Goal: Information Seeking & Learning: Learn about a topic

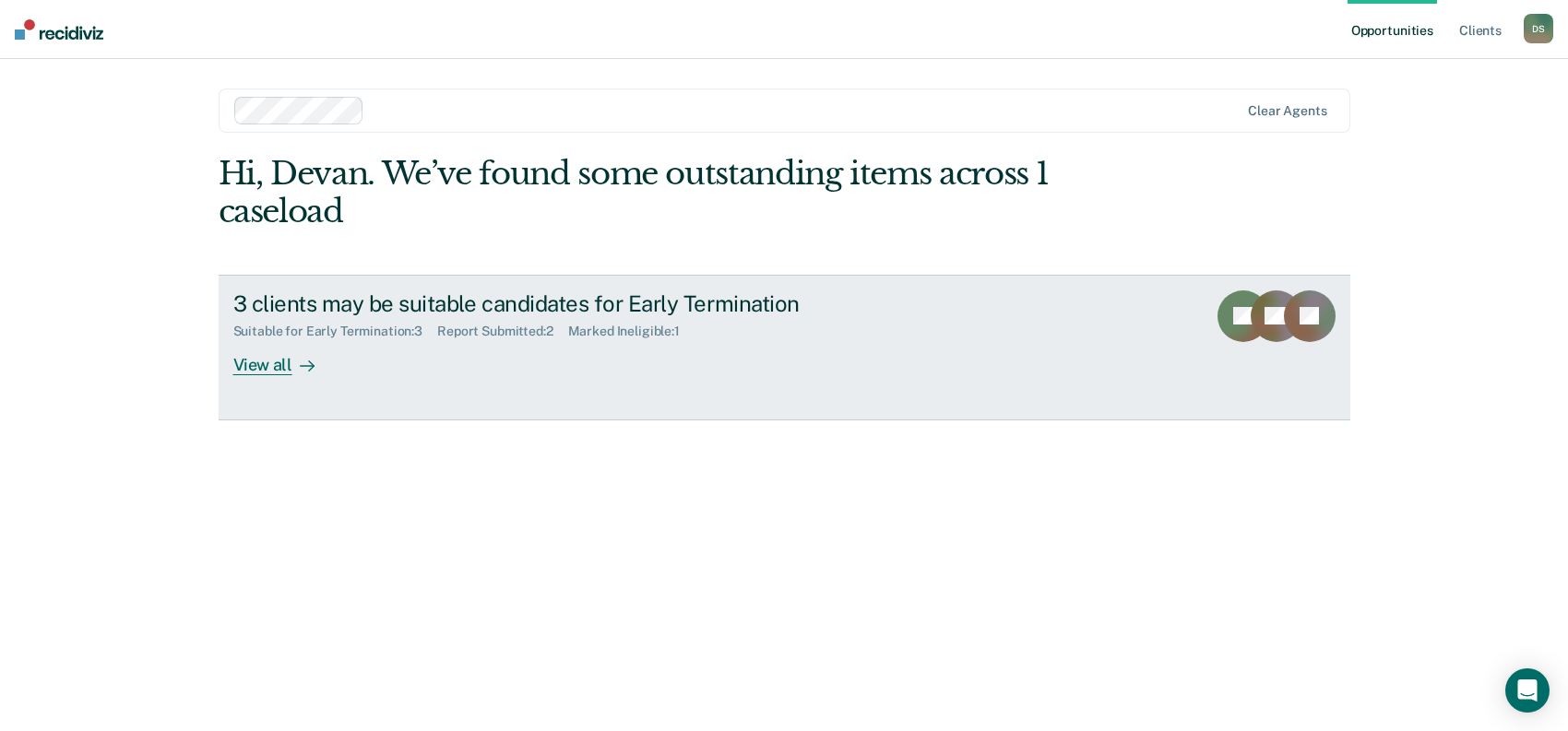
click at [255, 366] on div "View all" at bounding box center [285, 357] width 103 height 36
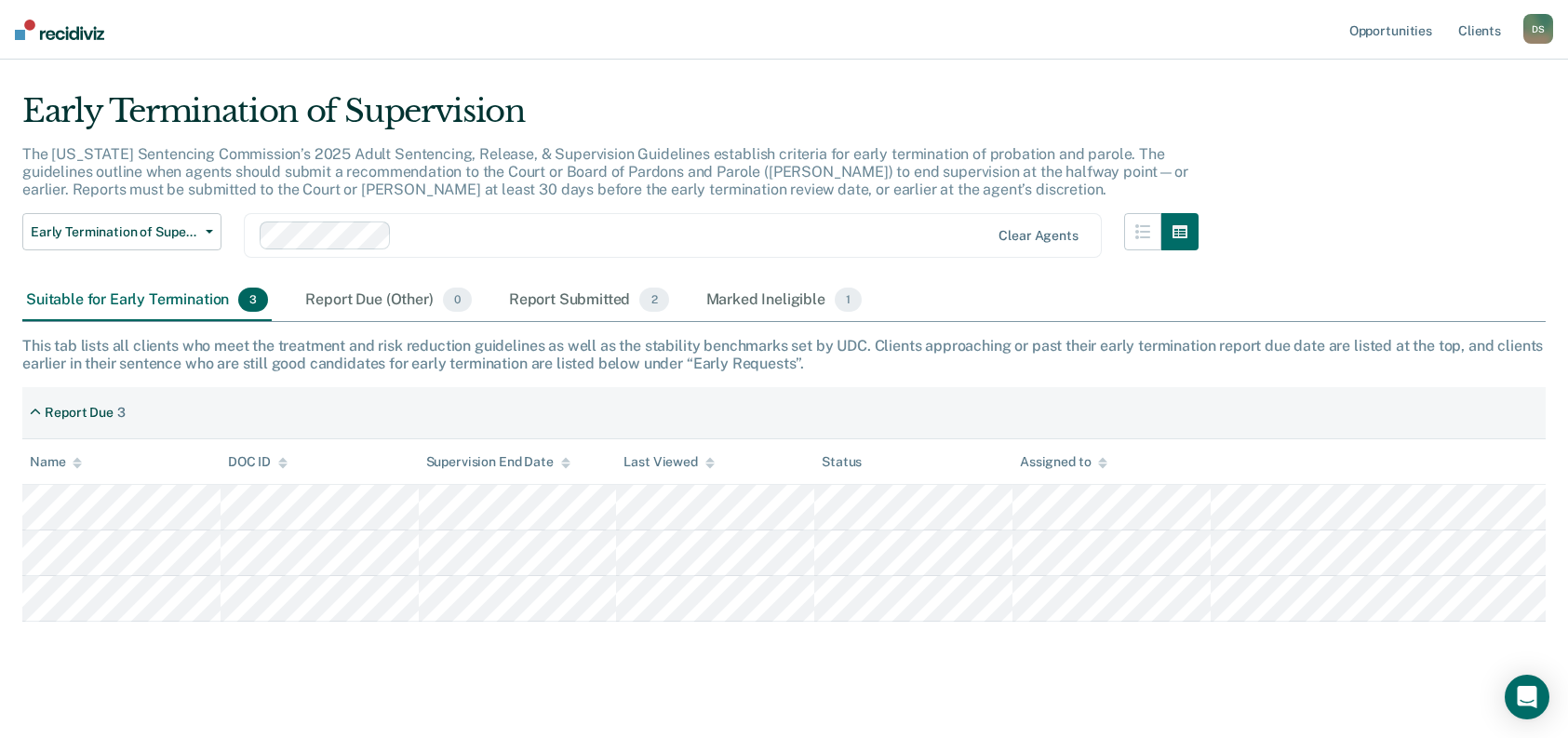
scroll to position [54, 0]
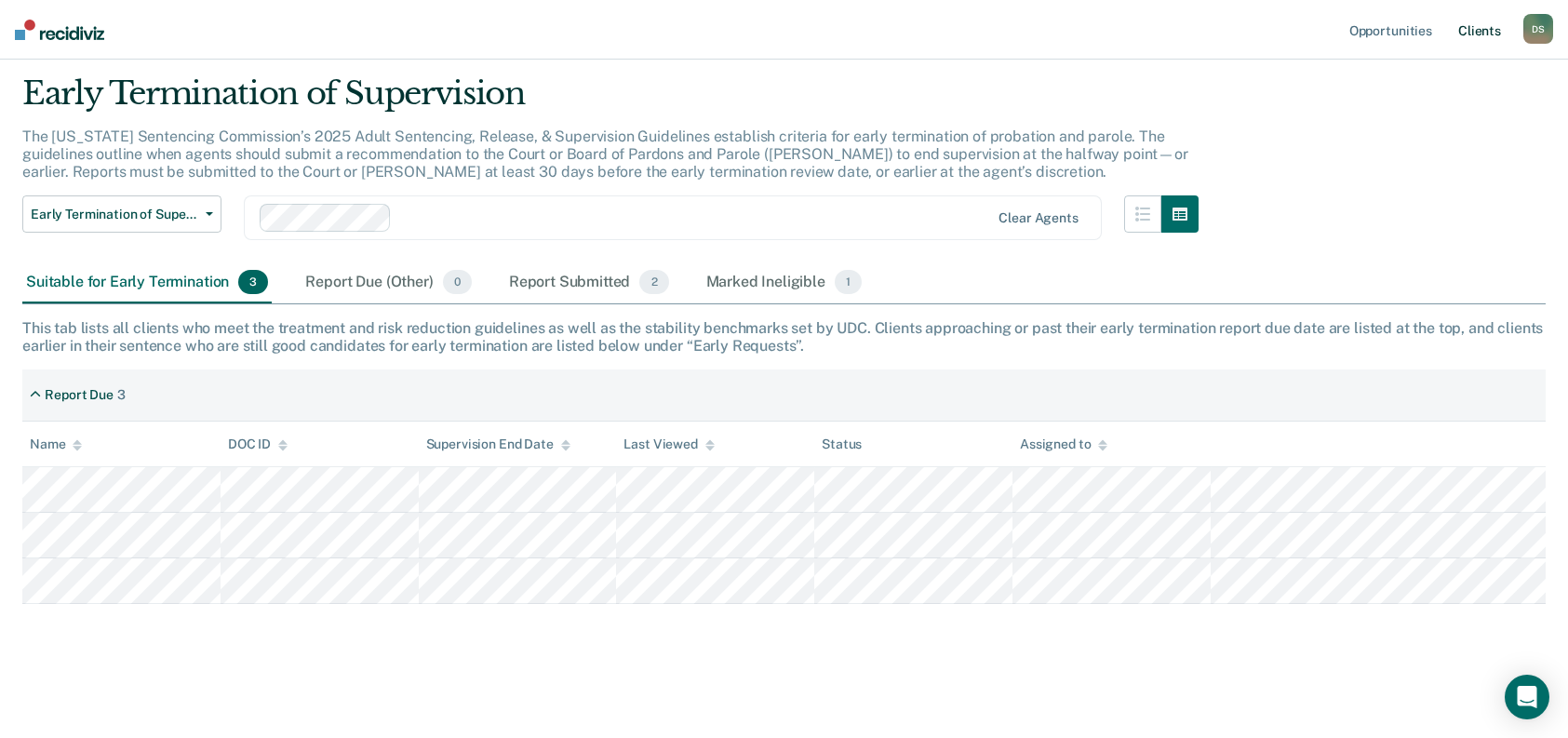
click at [1494, 35] on link "Client s" at bounding box center [1479, 29] width 51 height 59
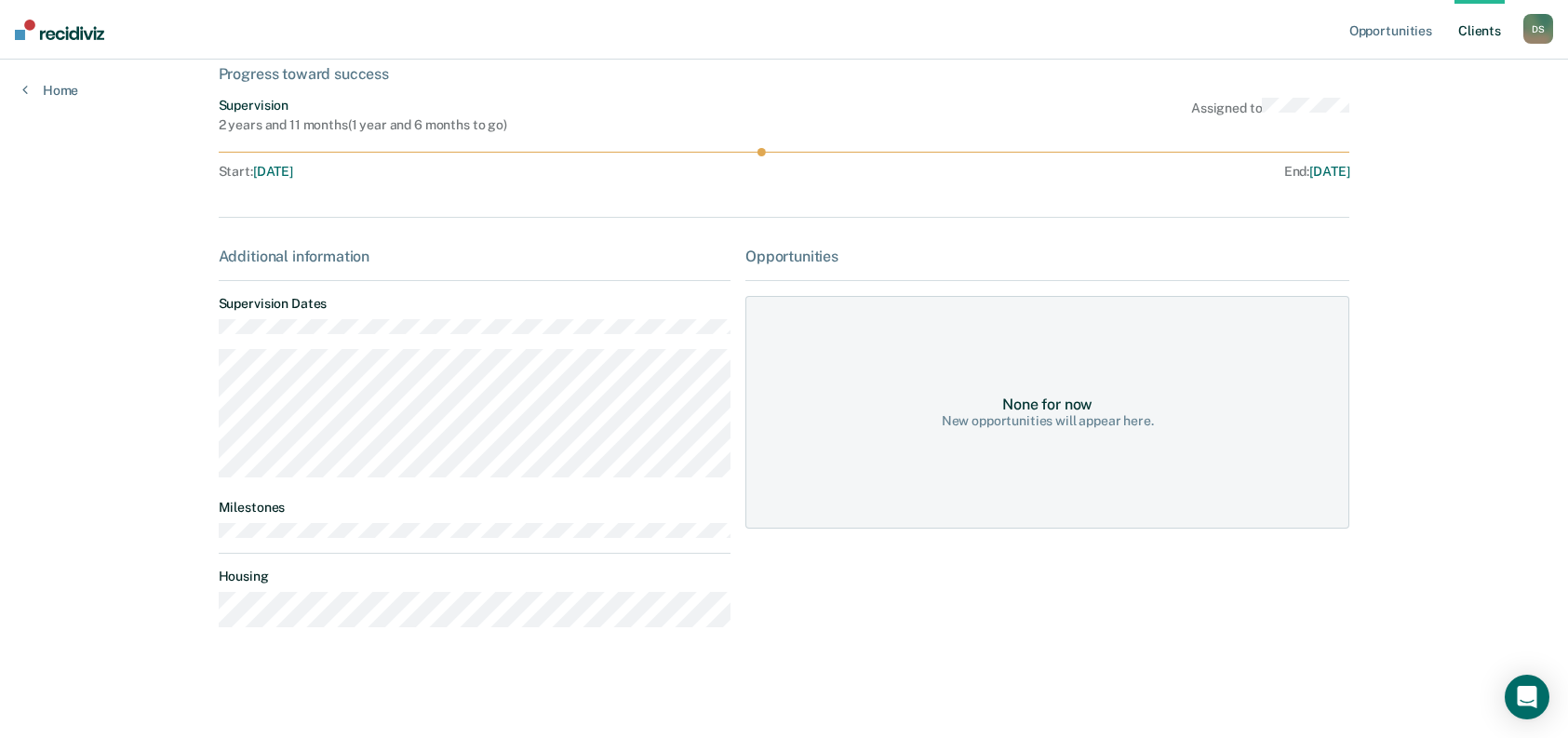
scroll to position [116, 0]
